Goal: Information Seeking & Learning: Learn about a topic

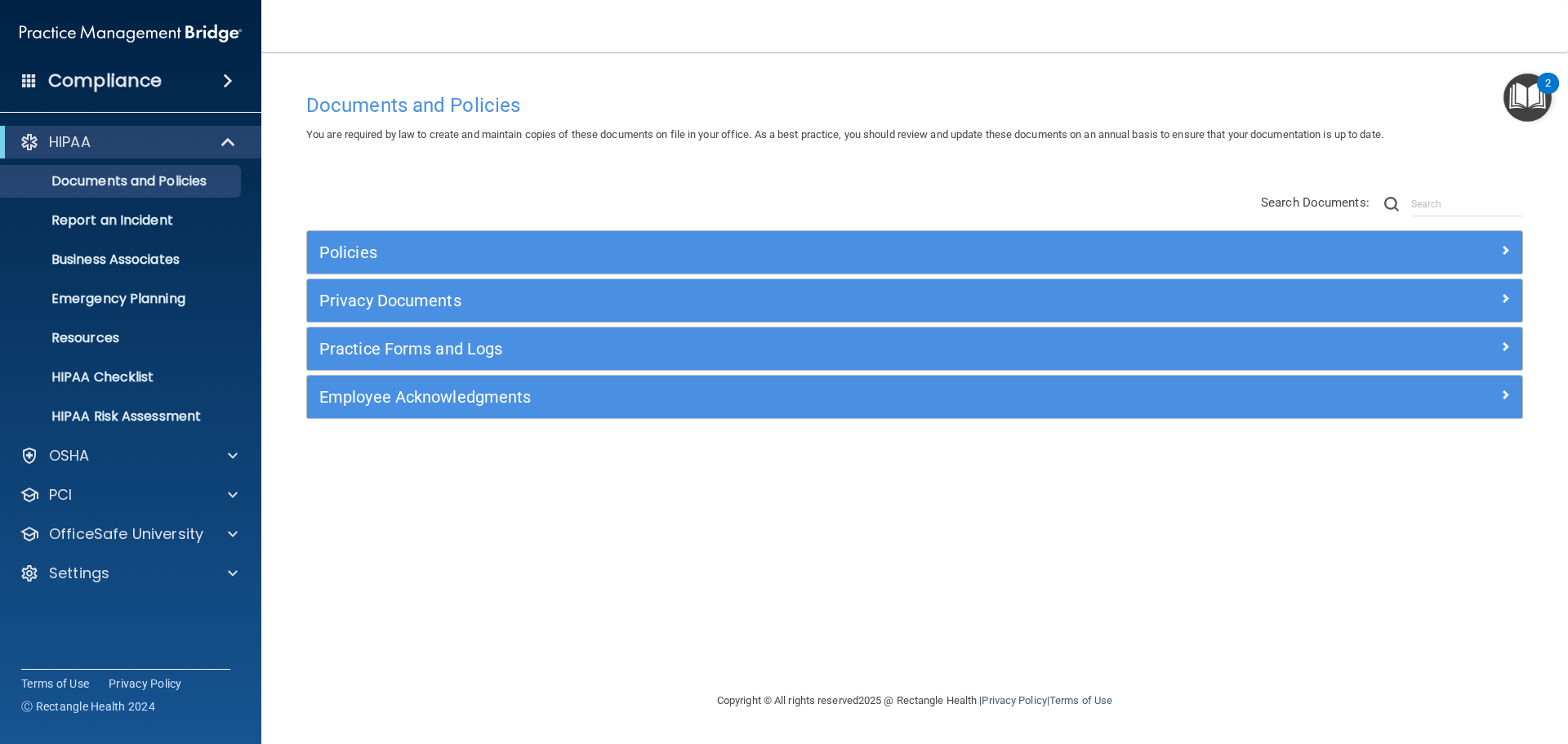
click at [180, 78] on div "Compliance" at bounding box center [130, 80] width 261 height 36
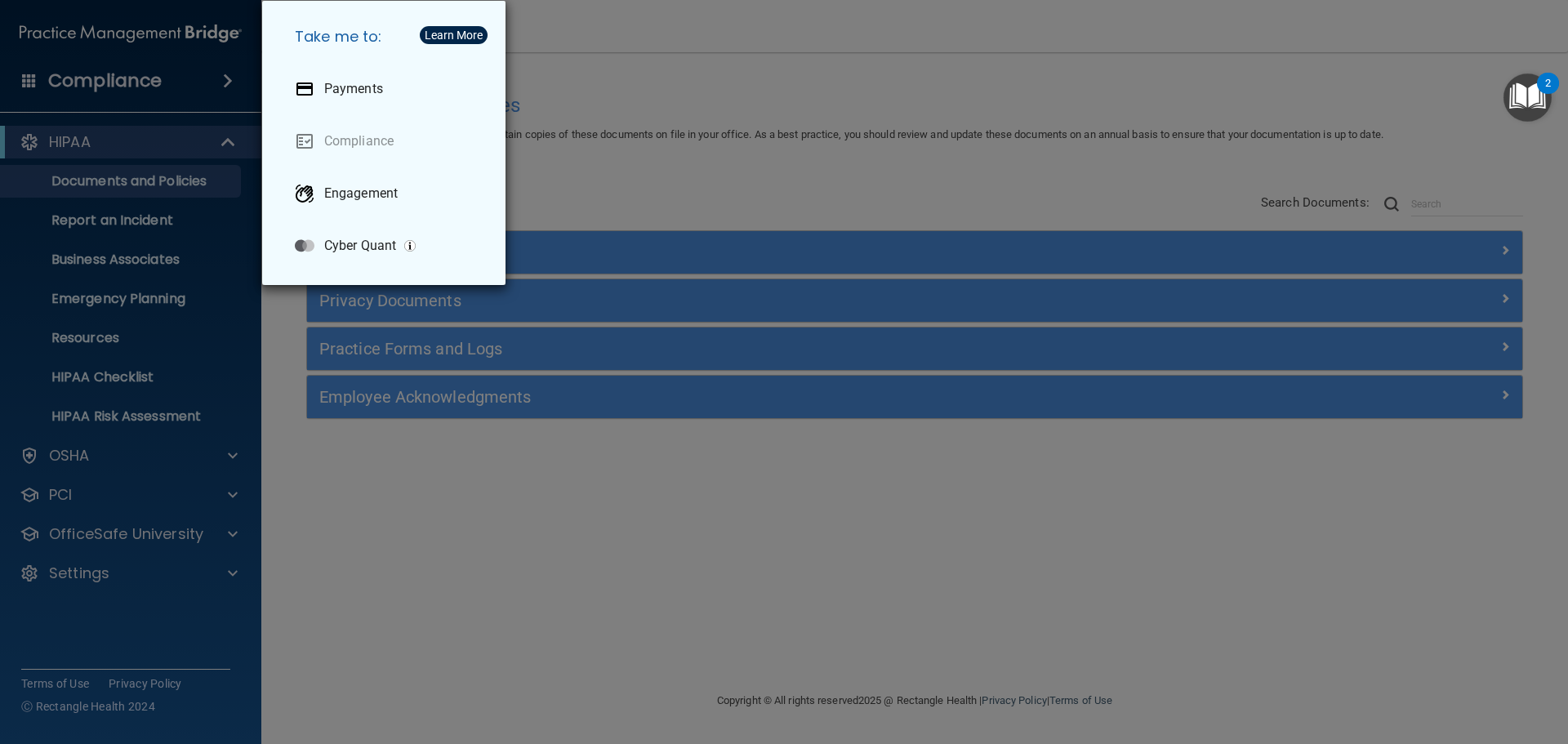
drag, startPoint x: 466, startPoint y: 523, endPoint x: 457, endPoint y: 515, distance: 12.0
click at [470, 516] on div "Take me to: Payments Compliance Engagement Cyber Quant" at bounding box center [784, 372] width 1568 height 744
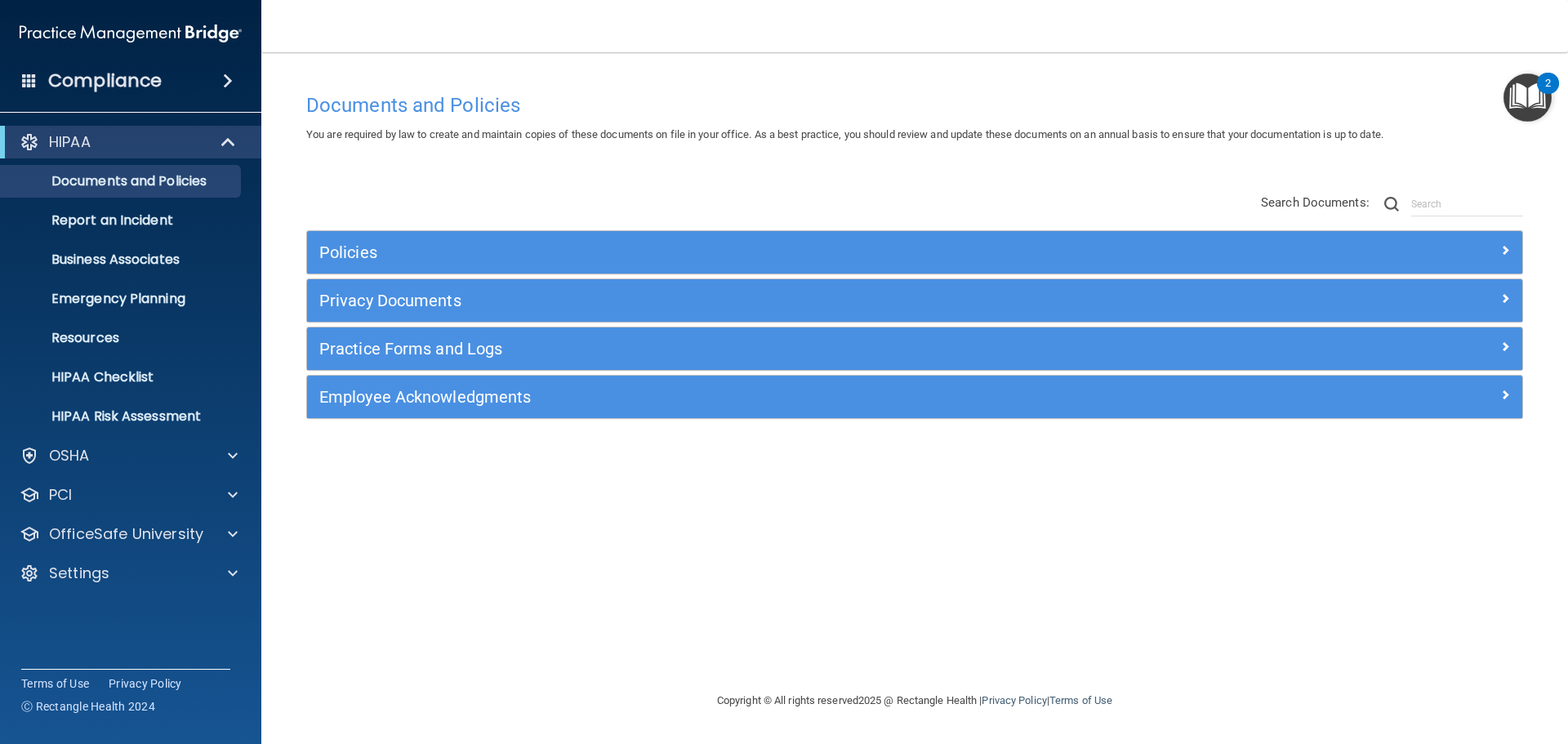
click at [477, 525] on div "Documents and Policies You are required by law to create and maintain copies of…" at bounding box center [914, 388] width 1241 height 606
click at [464, 520] on div "Documents and Policies You are required by law to create and maintain copies of…" at bounding box center [914, 388] width 1241 height 606
click at [89, 466] on div "OSHA" at bounding box center [131, 455] width 262 height 33
click at [101, 456] on div "OSHA" at bounding box center [108, 455] width 202 height 19
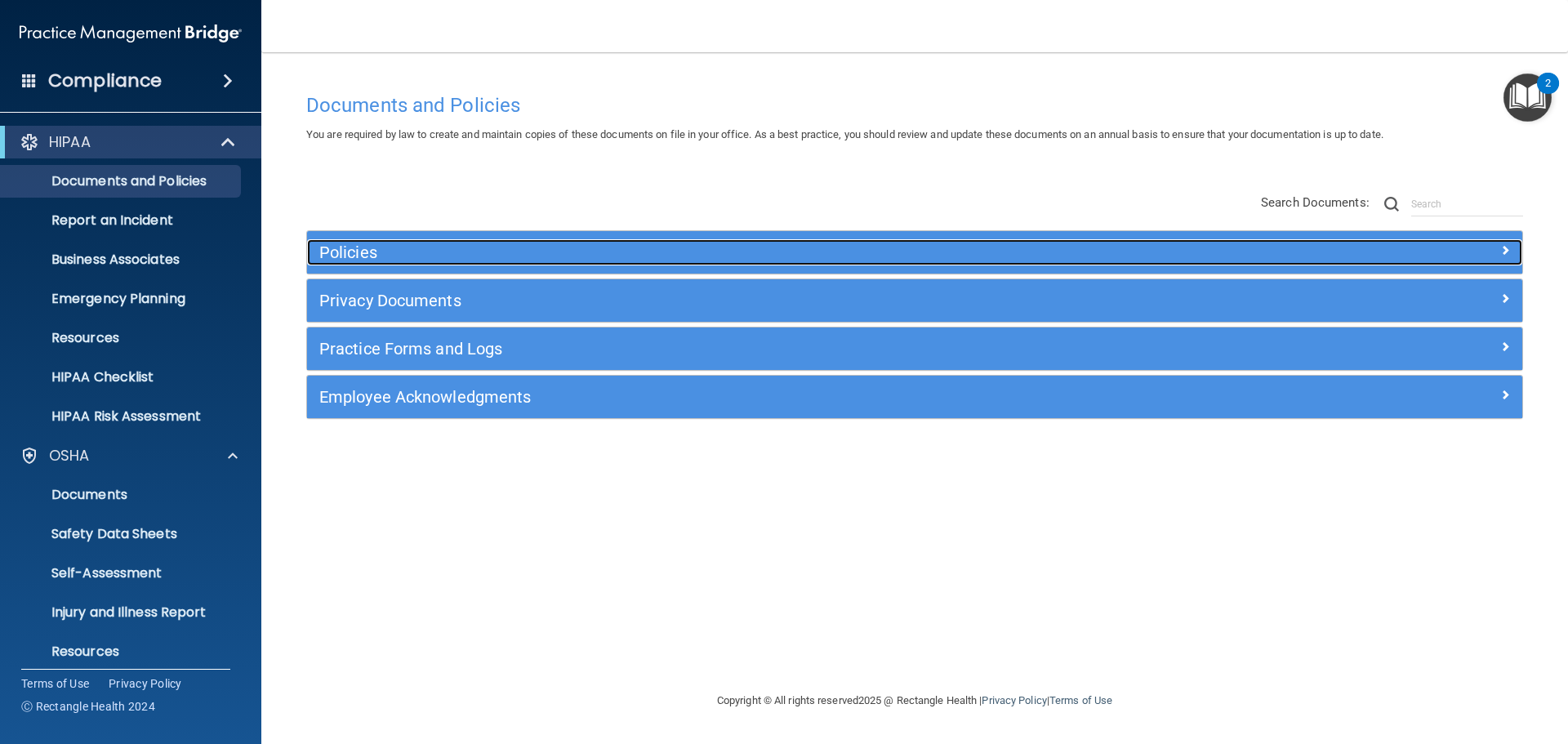
click at [382, 242] on div "Policies" at bounding box center [762, 252] width 911 height 26
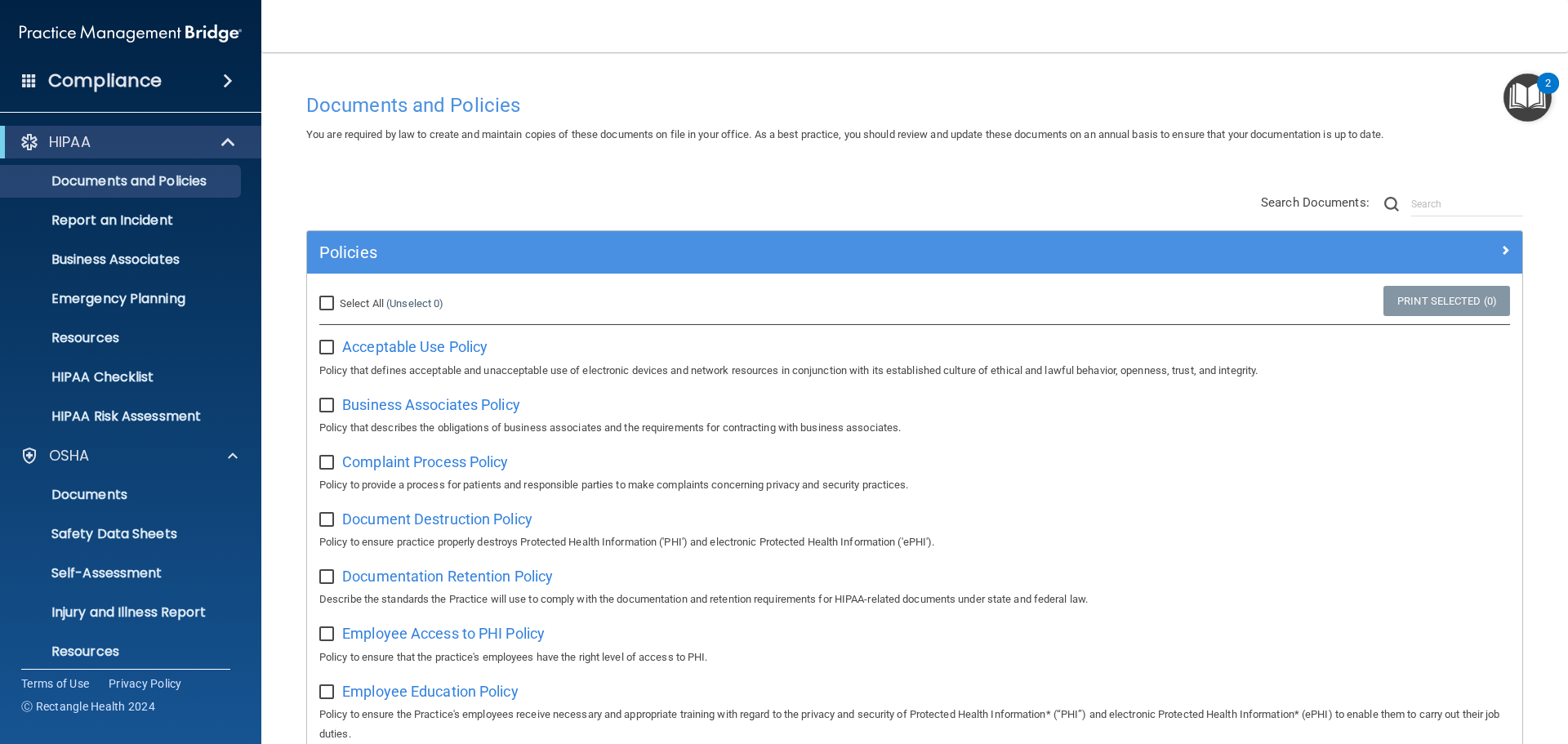
click at [106, 449] on div "OSHA" at bounding box center [108, 455] width 202 height 19
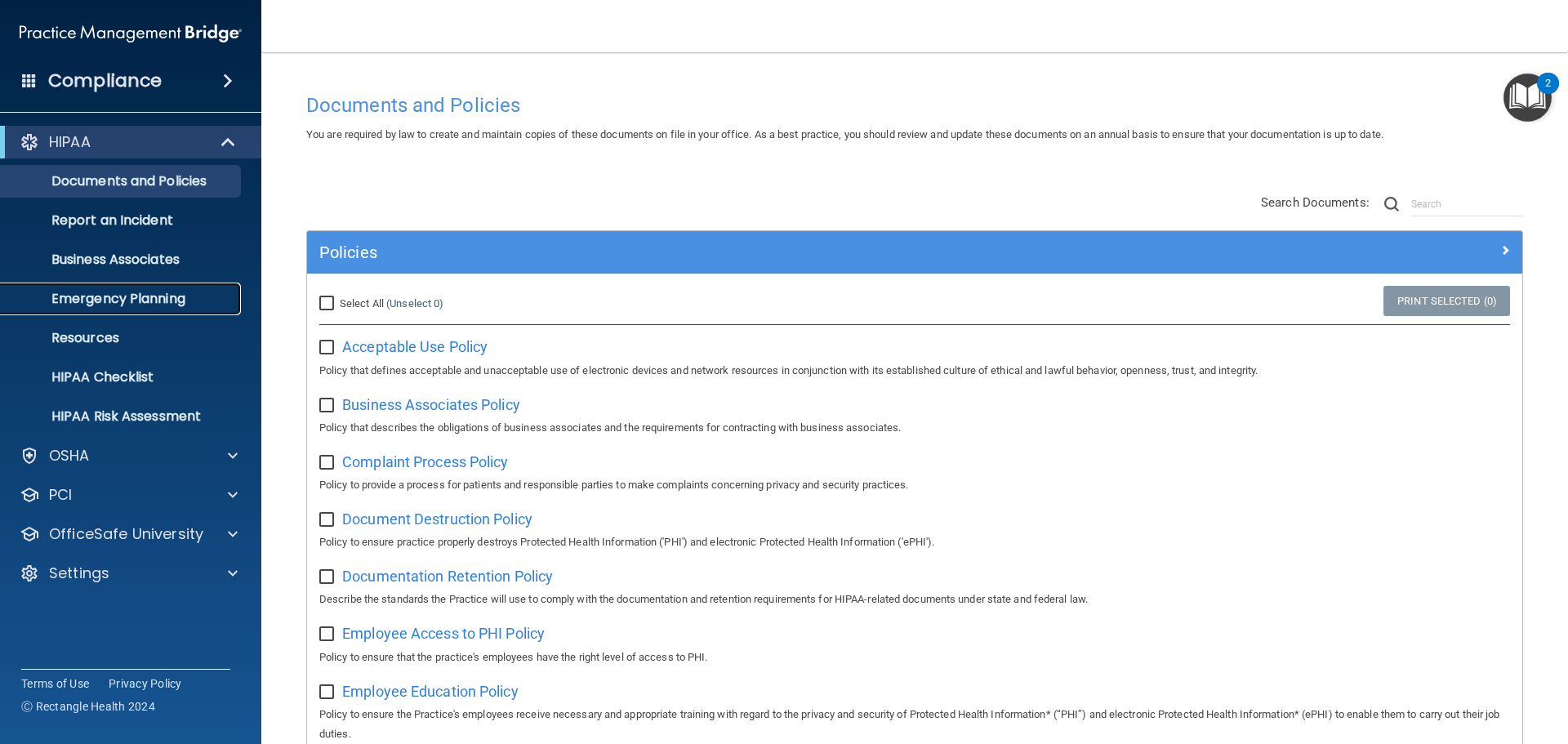
click at [119, 288] on link "Emergency Planning" at bounding box center [113, 299] width 257 height 33
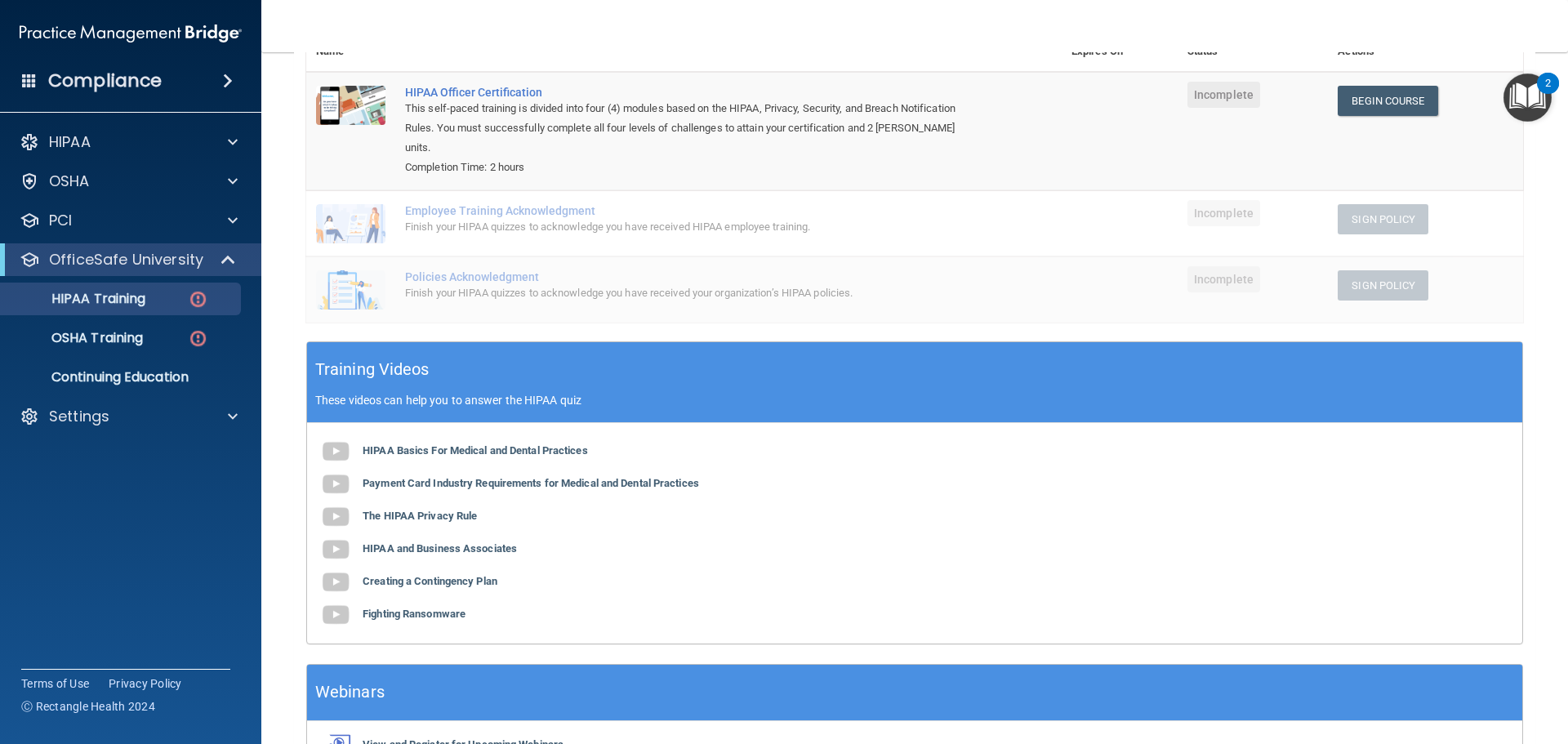
scroll to position [138, 0]
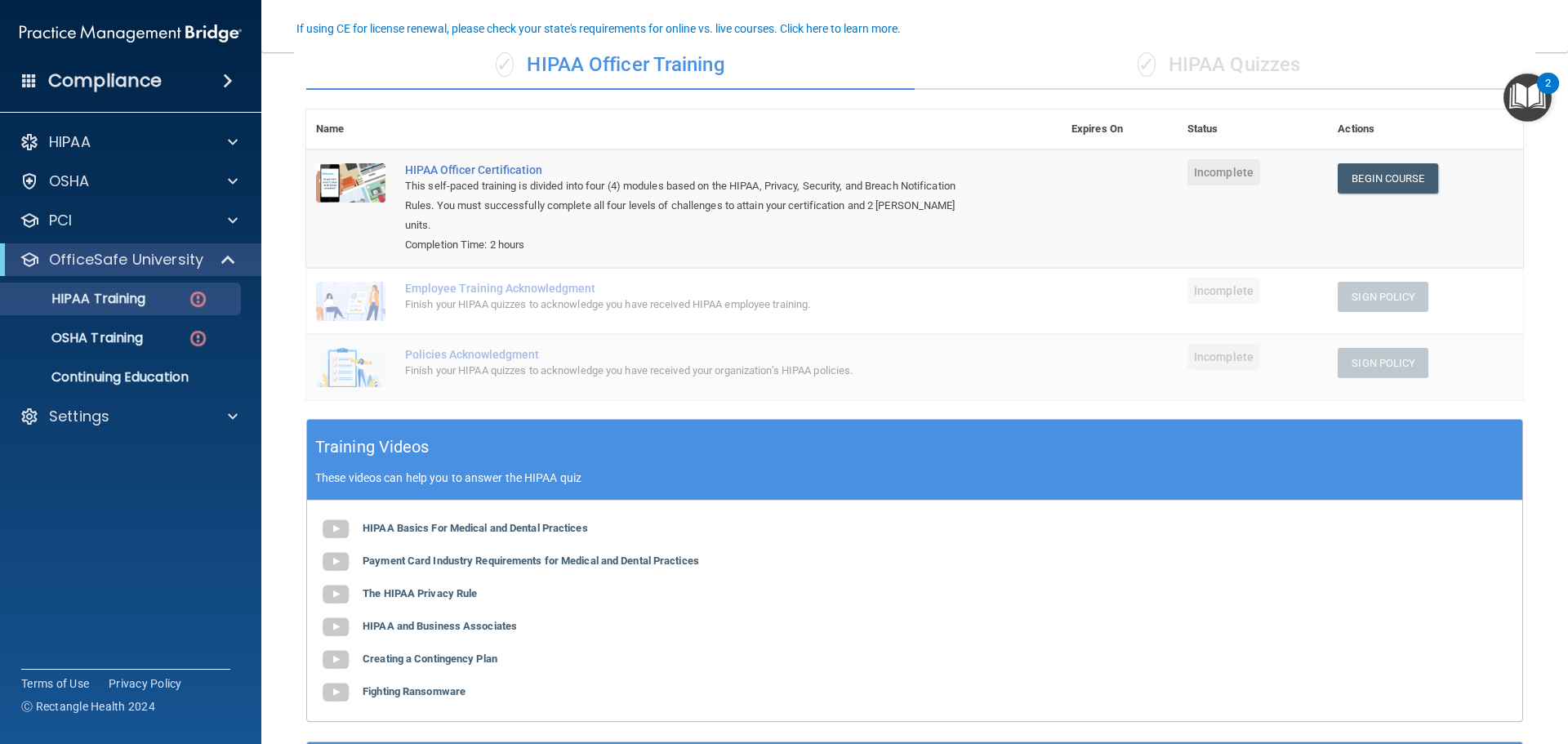
click at [105, 492] on accordion "HIPAA Documents and Policies Report an Incident Business Associates Emergency P…" at bounding box center [131, 326] width 262 height 413
click at [113, 143] on div "HIPAA" at bounding box center [108, 141] width 202 height 19
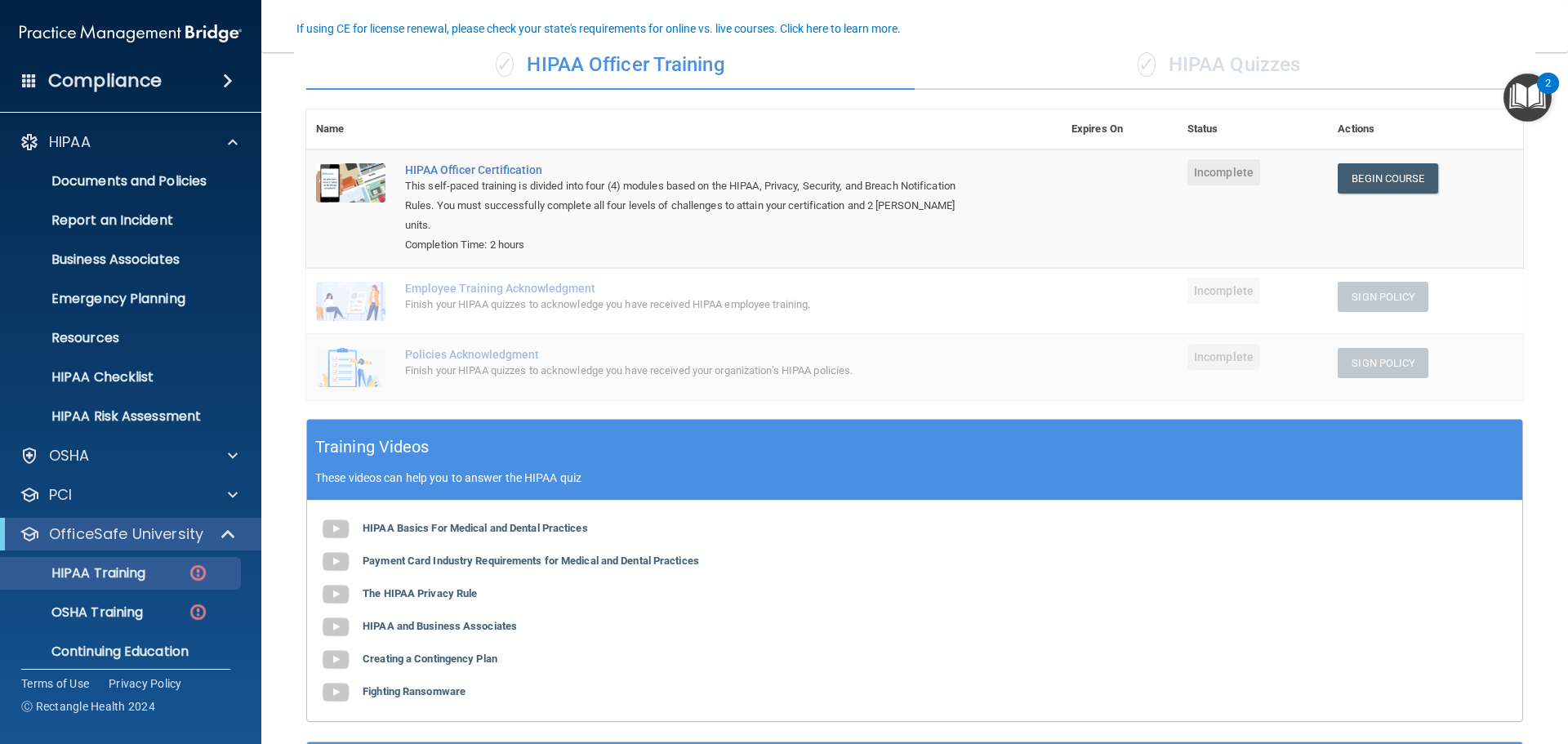
click at [125, 88] on h4 "Compliance" at bounding box center [105, 80] width 113 height 23
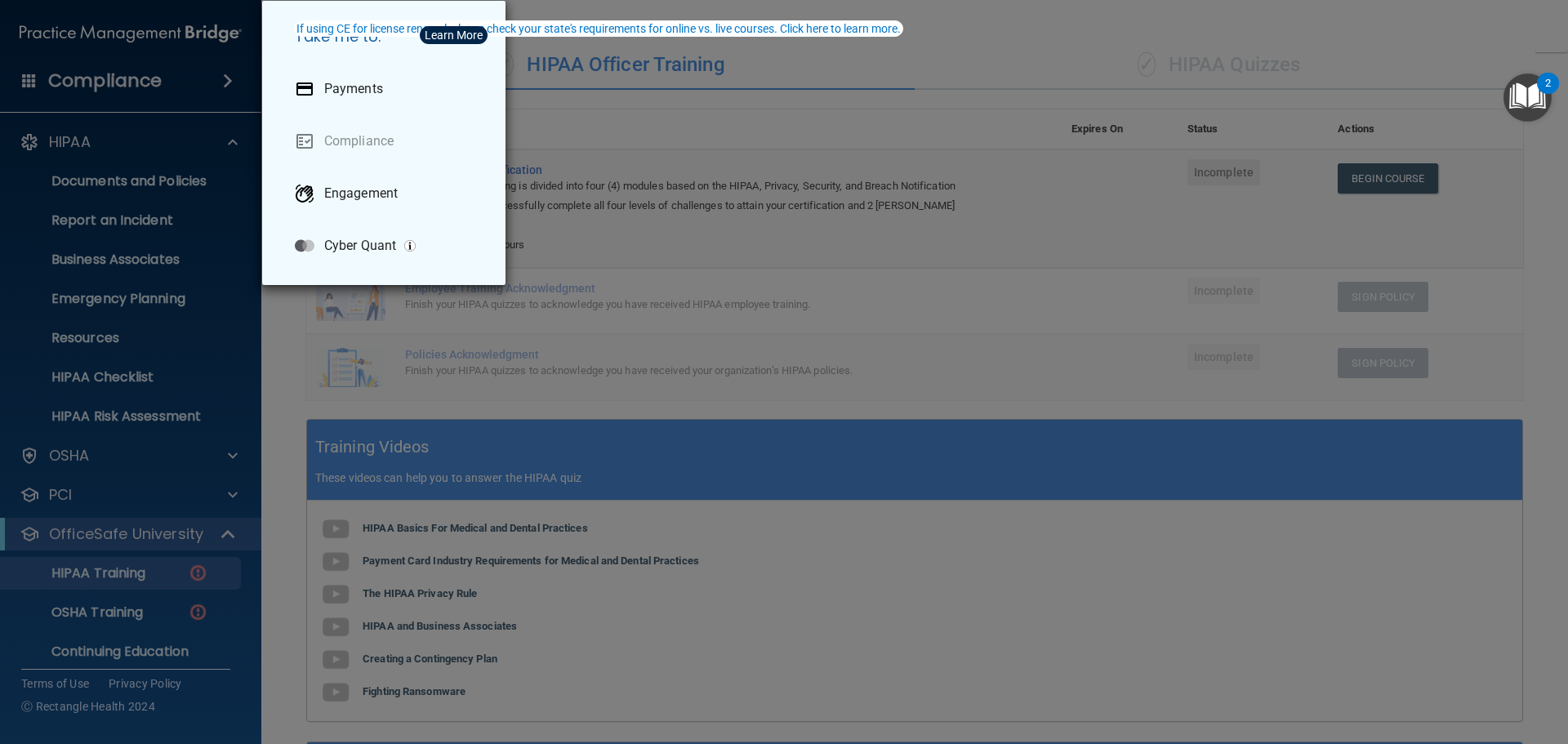
click at [659, 351] on div "Take me to: Payments Compliance Engagement Cyber Quant" at bounding box center [784, 372] width 1568 height 744
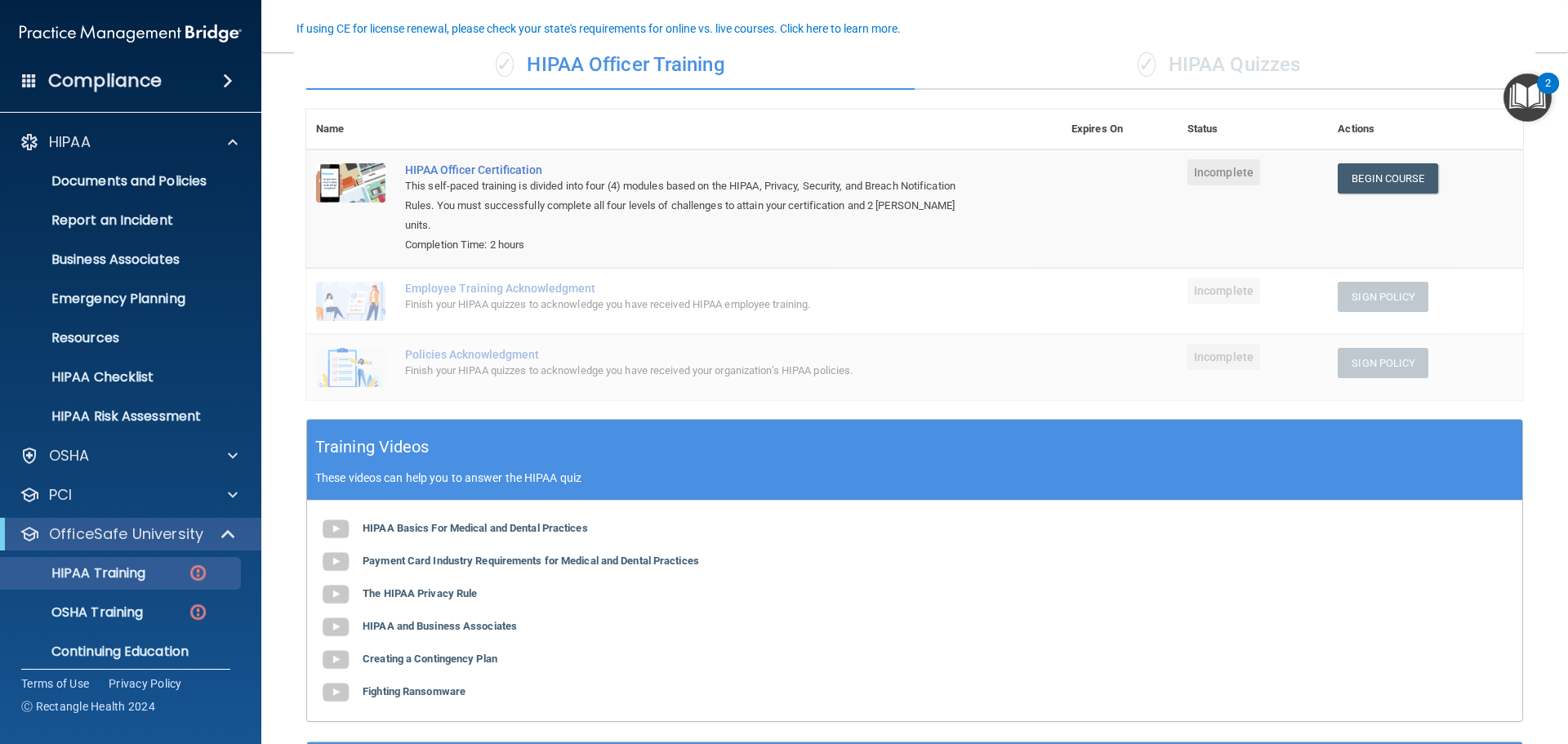
click at [902, 555] on div "HIPAA Basics For Medical and Dental Practices Payment Card Industry Requirement…" at bounding box center [915, 611] width 1215 height 221
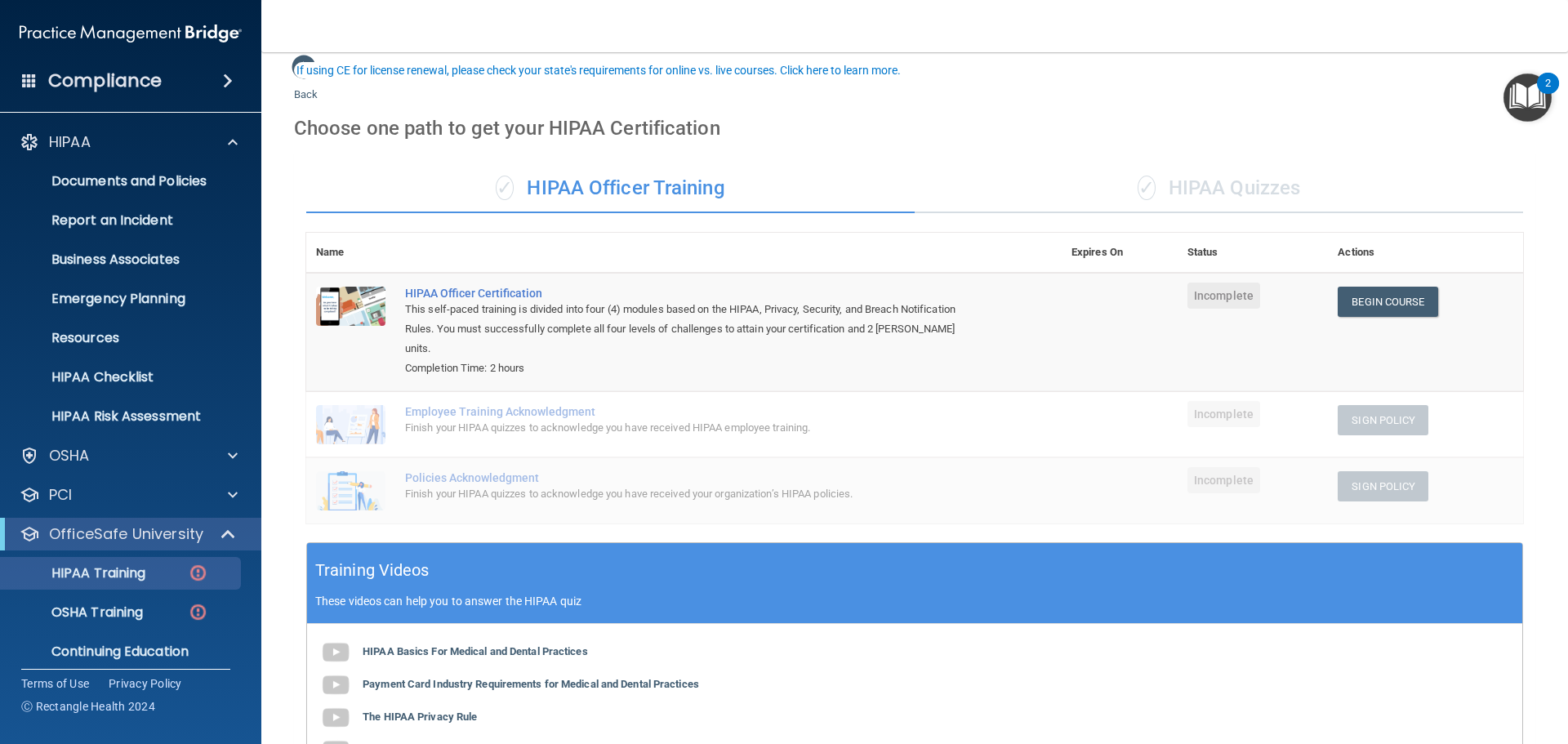
scroll to position [0, 0]
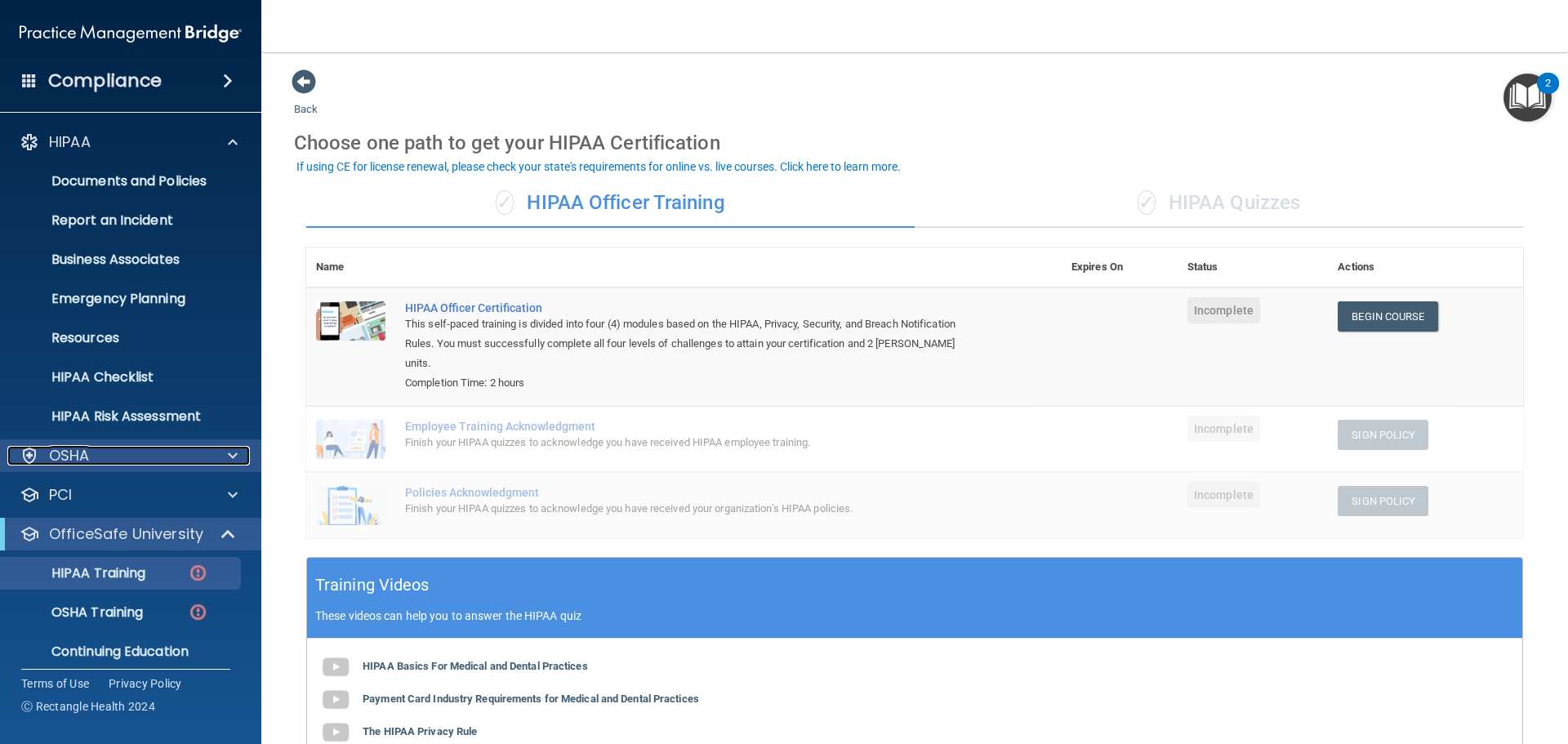
click at [69, 455] on p "OSHA" at bounding box center [69, 455] width 41 height 19
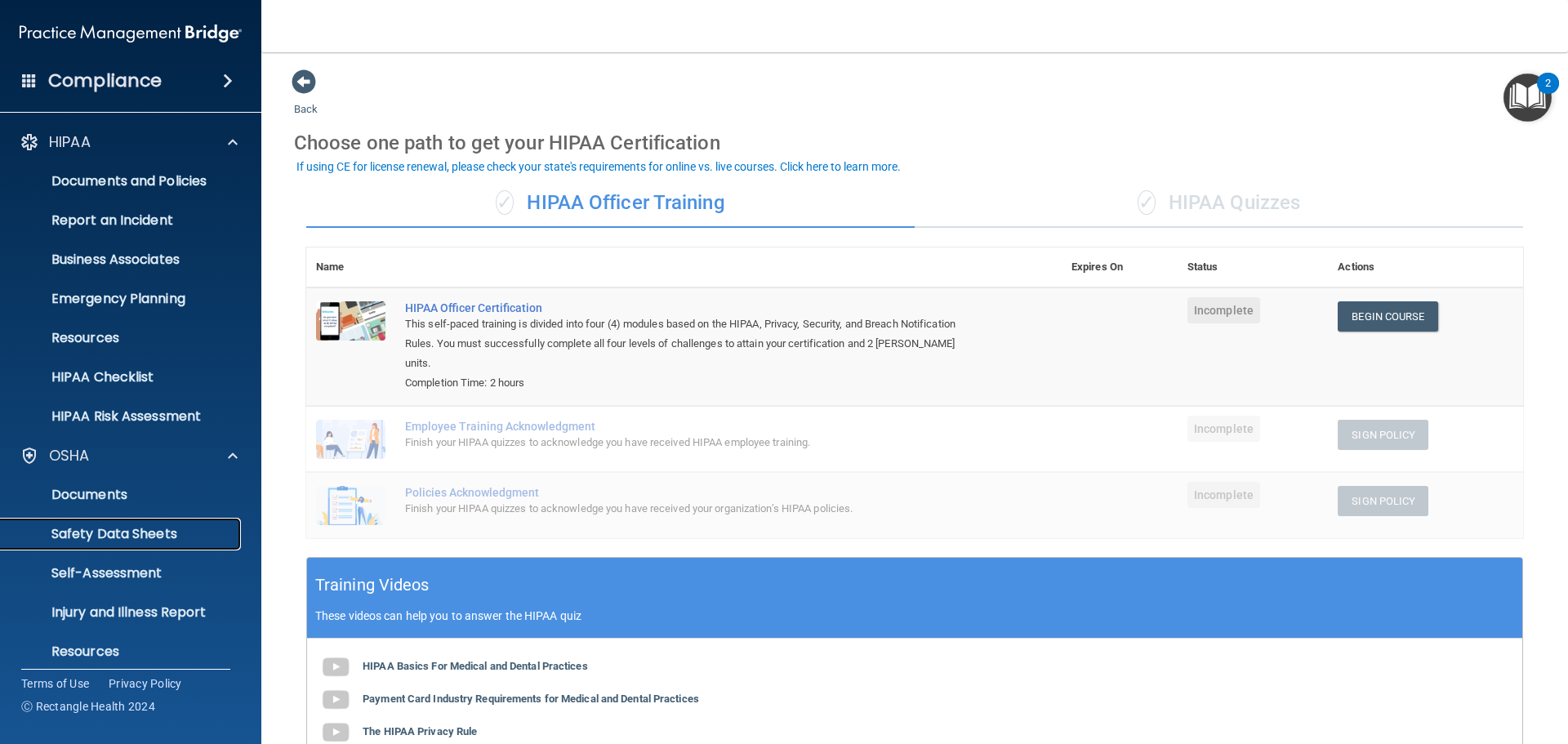
click at [125, 534] on p "Safety Data Sheets" at bounding box center [122, 533] width 223 height 16
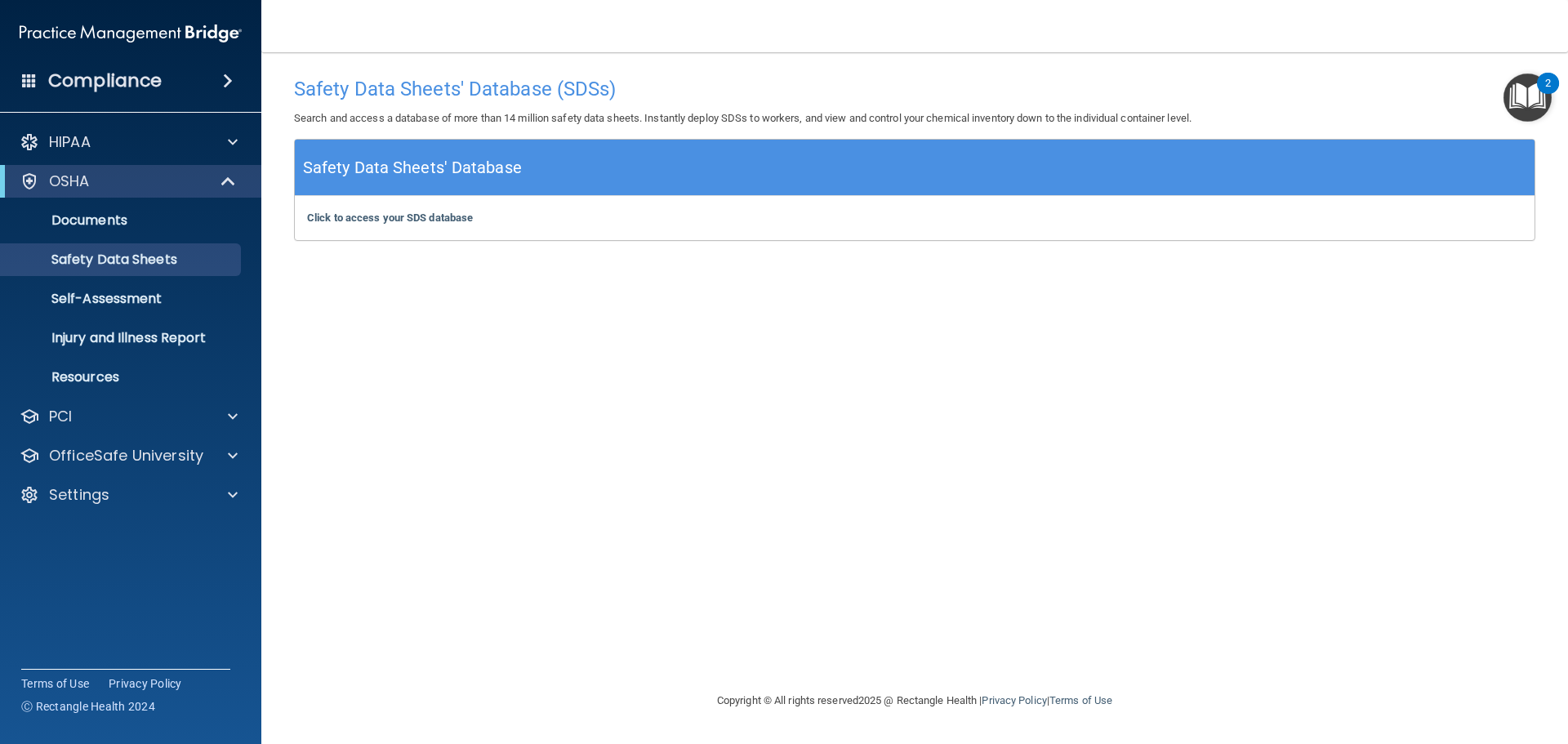
click at [399, 225] on div "Click to access your SDS database Click to access your SDS database" at bounding box center [914, 218] width 1240 height 44
click at [401, 220] on b "Click to access your SDS database" at bounding box center [390, 218] width 166 height 12
drag, startPoint x: 421, startPoint y: 407, endPoint x: 416, endPoint y: 398, distance: 10.3
click at [421, 405] on div "Safety Data Sheets' Database (SDSs) Search and access a database of more than 1…" at bounding box center [914, 372] width 1241 height 606
click at [586, 428] on div "Safety Data Sheets' Database (SDSs) Search and access a database of more than 1…" at bounding box center [914, 372] width 1241 height 606
